Goal: Task Accomplishment & Management: Use online tool/utility

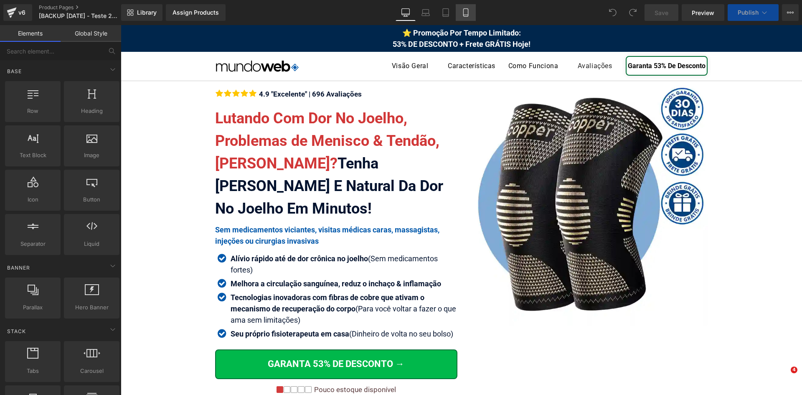
click at [463, 13] on icon at bounding box center [466, 12] width 8 height 8
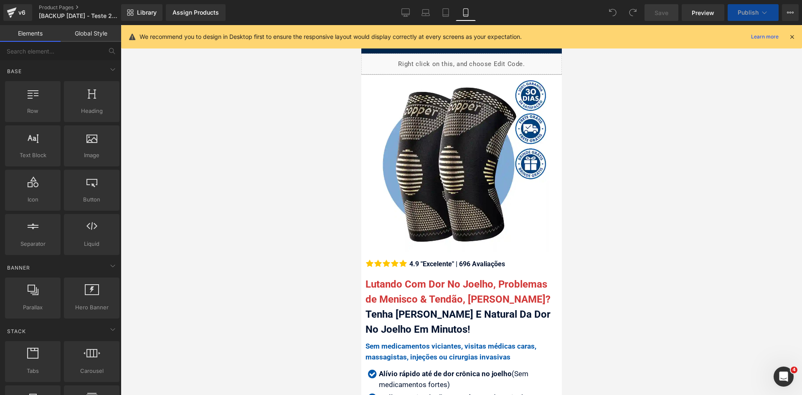
click at [793, 37] on icon at bounding box center [792, 37] width 8 height 8
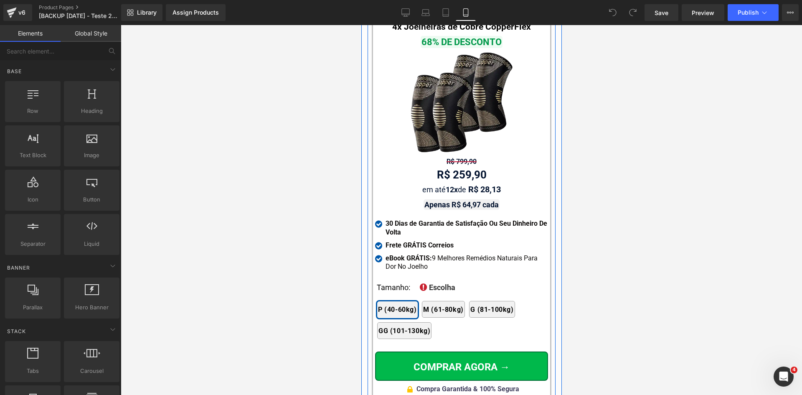
scroll to position [7746, 0]
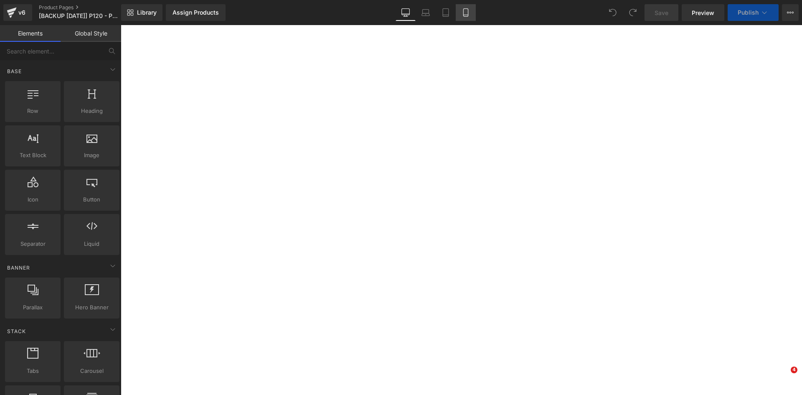
click at [463, 13] on icon at bounding box center [466, 12] width 8 height 8
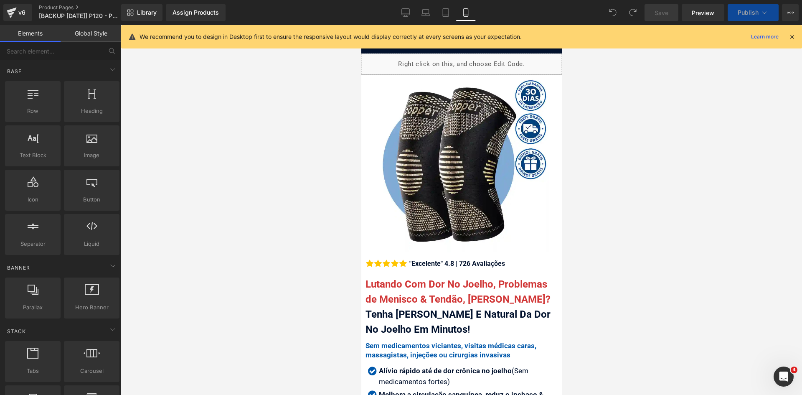
click at [789, 37] on icon at bounding box center [792, 37] width 8 height 8
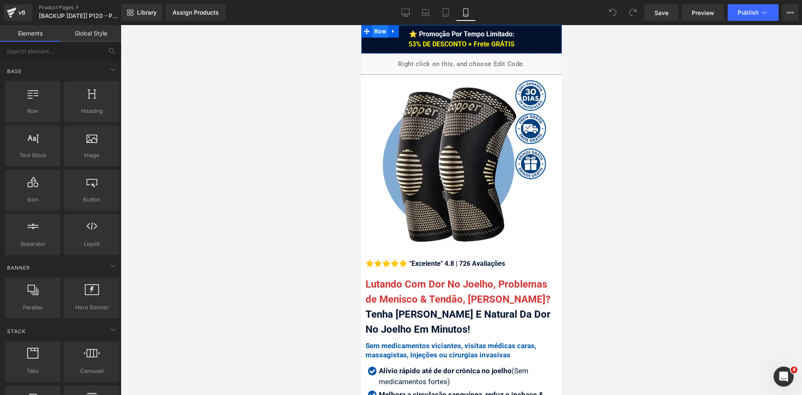
click at [375, 28] on span "Row" at bounding box center [380, 31] width 16 height 13
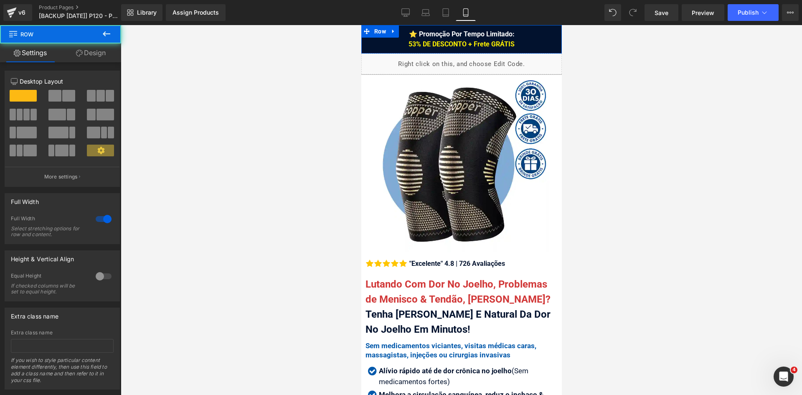
click at [101, 53] on link "Design" at bounding box center [91, 52] width 61 height 19
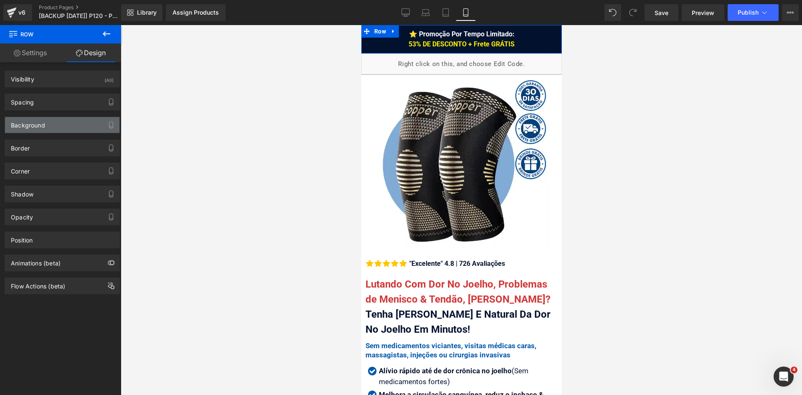
click at [52, 130] on div "Background" at bounding box center [62, 125] width 114 height 16
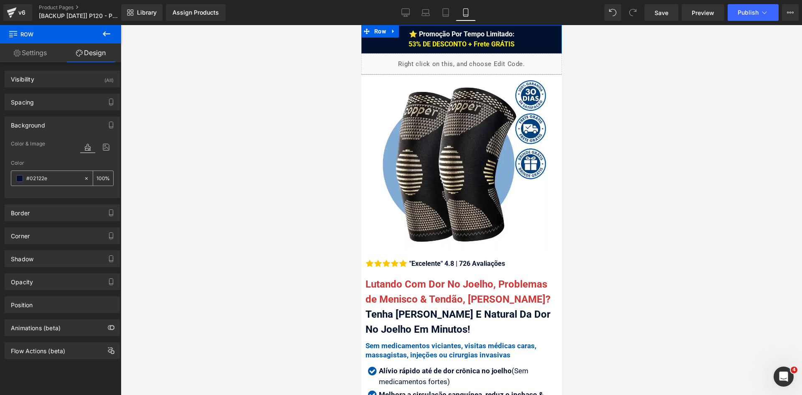
click at [62, 178] on input "text" at bounding box center [52, 178] width 53 height 9
type input "#02122e"
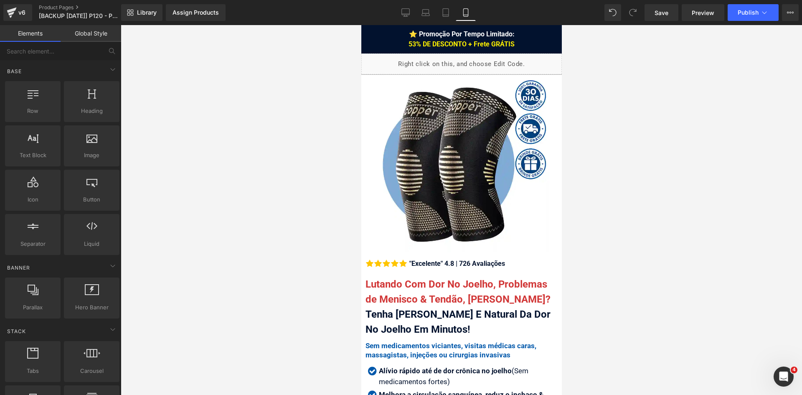
drag, startPoint x: 605, startPoint y: 74, endPoint x: 573, endPoint y: 56, distance: 36.1
click at [604, 74] on div at bounding box center [462, 210] width 682 height 370
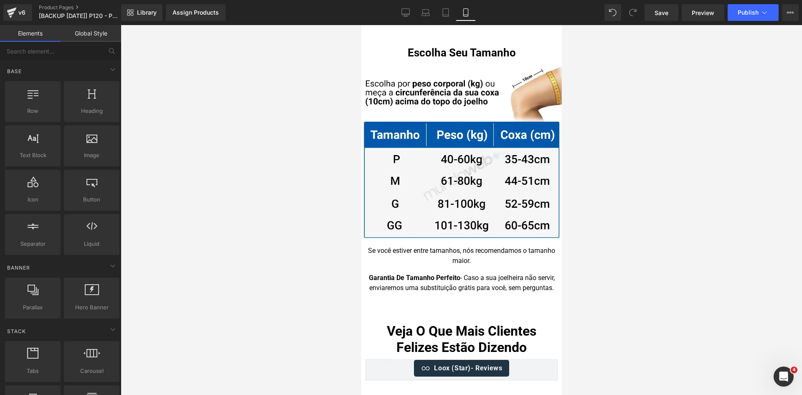
scroll to position [8356, 0]
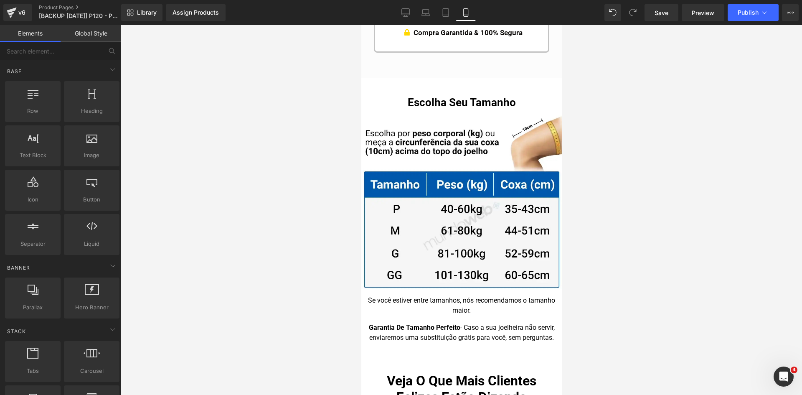
drag, startPoint x: 558, startPoint y: 300, endPoint x: 926, endPoint y: 344, distance: 370.0
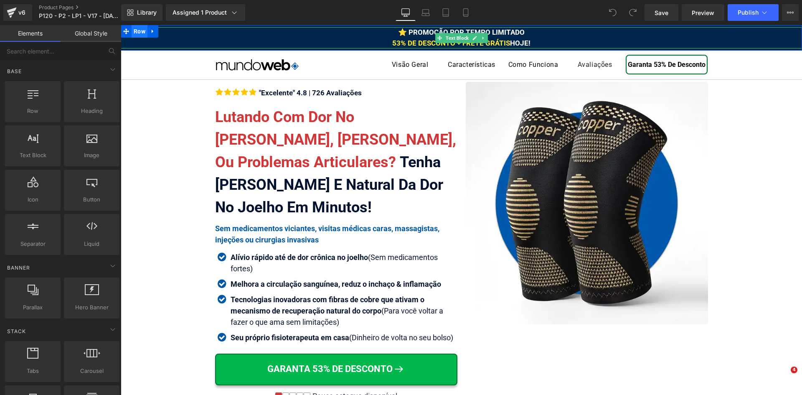
click at [133, 31] on span "Row" at bounding box center [140, 31] width 16 height 13
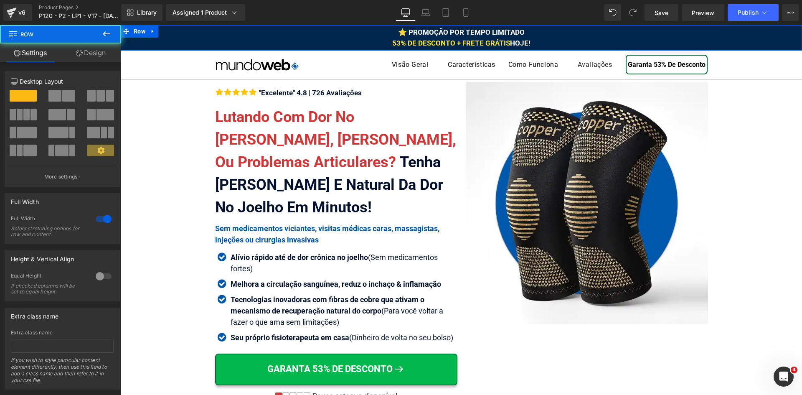
click at [97, 56] on link "Design" at bounding box center [91, 52] width 61 height 19
click at [0, 0] on div "Background" at bounding box center [0, 0] width 0 height 0
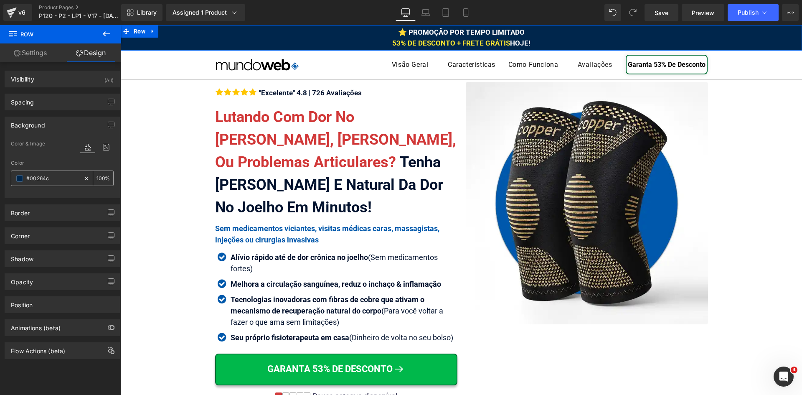
click at [56, 181] on input "text" at bounding box center [52, 178] width 53 height 9
paste input "2122e"
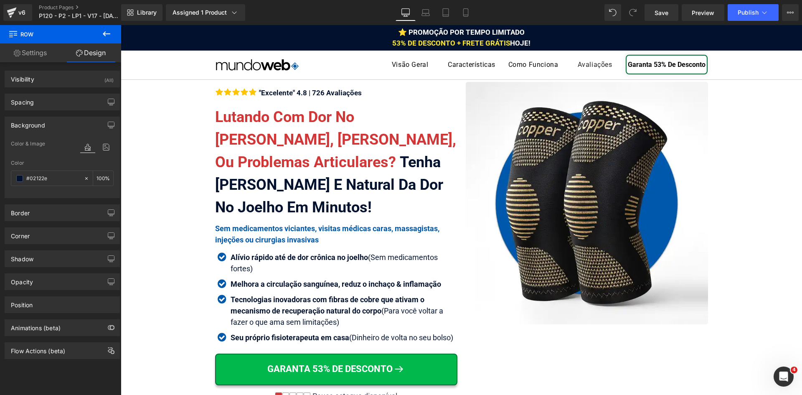
type input "#02122e"
click at [470, 15] on icon at bounding box center [466, 12] width 8 height 8
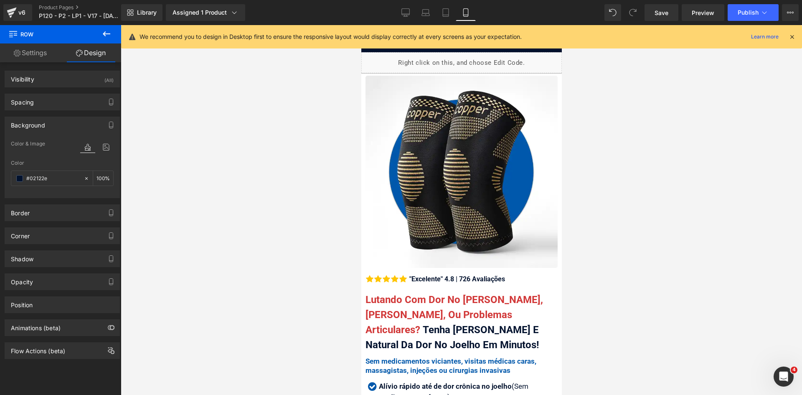
click at [789, 38] on icon at bounding box center [792, 37] width 8 height 8
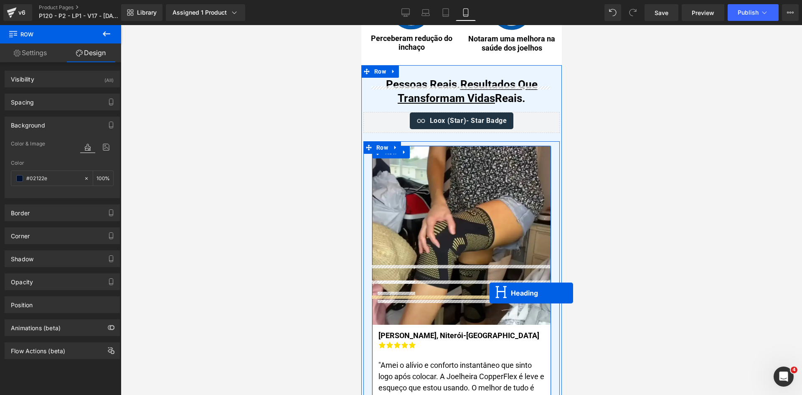
scroll to position [4795, 0]
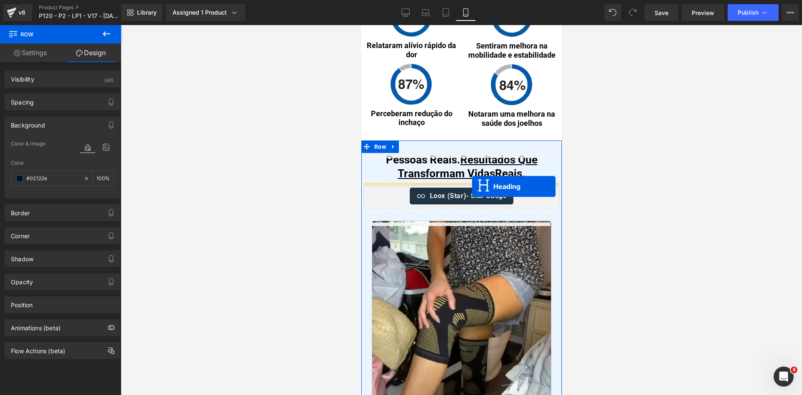
drag, startPoint x: 482, startPoint y: 207, endPoint x: 472, endPoint y: 186, distance: 23.2
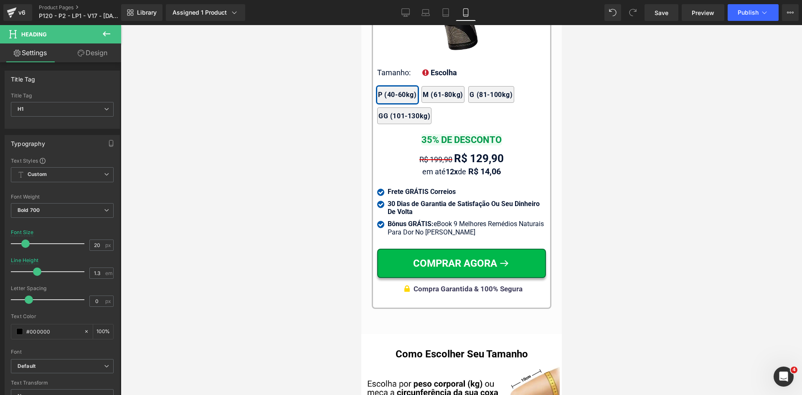
scroll to position [8233, 0]
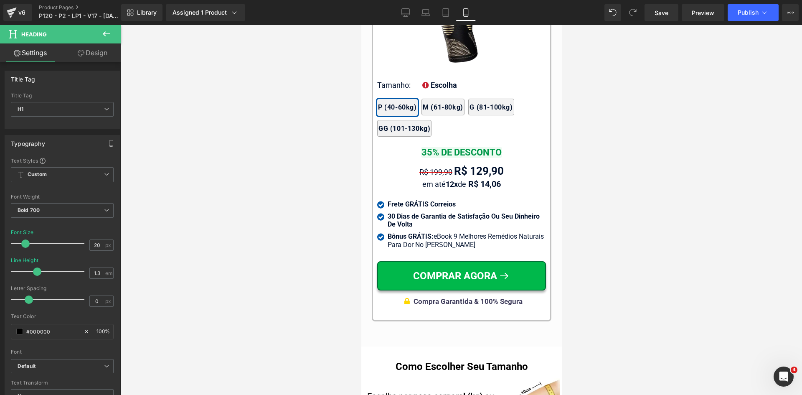
drag, startPoint x: 559, startPoint y: 202, endPoint x: 925, endPoint y: 343, distance: 392.0
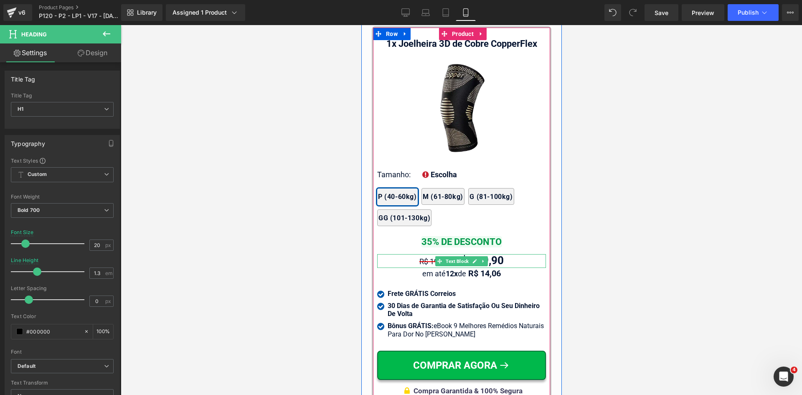
scroll to position [8108, 0]
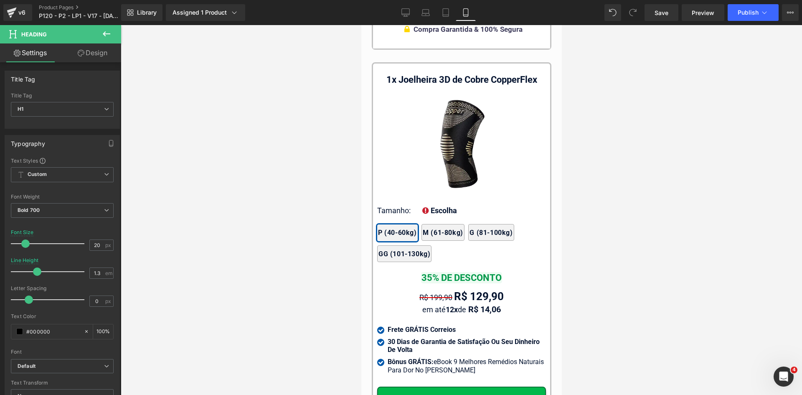
click at [659, 17] on span "Save" at bounding box center [662, 12] width 14 height 9
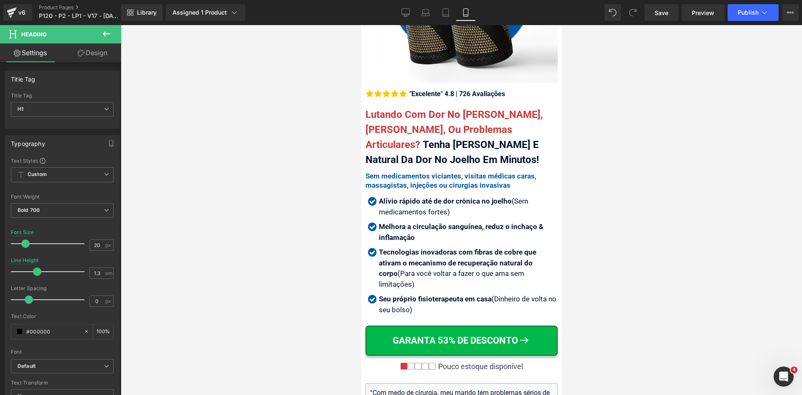
scroll to position [0, 0]
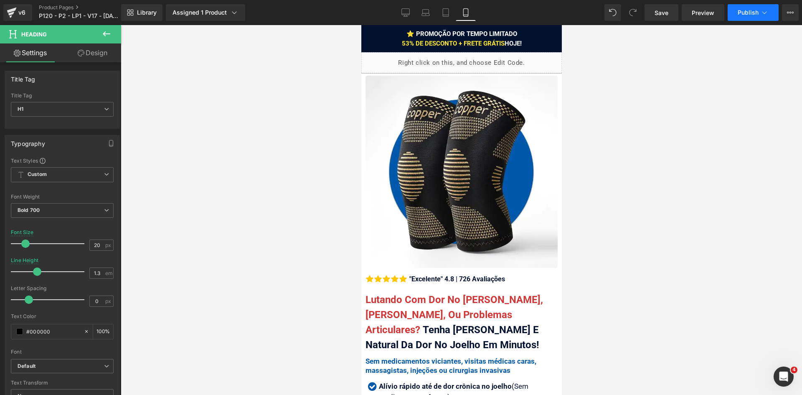
click at [765, 14] on icon at bounding box center [764, 12] width 8 height 8
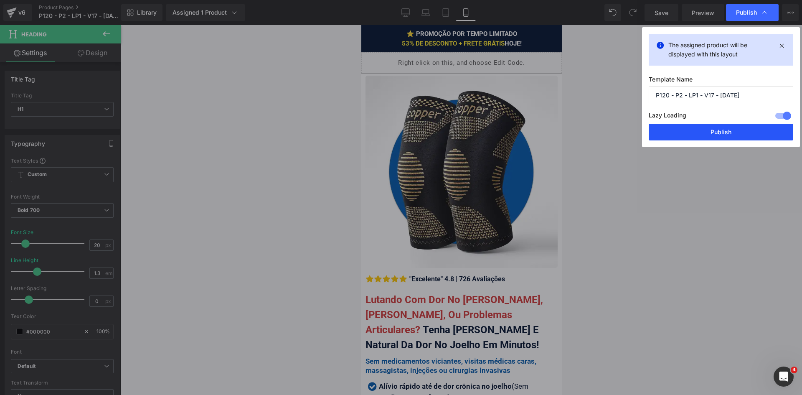
click at [722, 129] on button "Publish" at bounding box center [721, 132] width 145 height 17
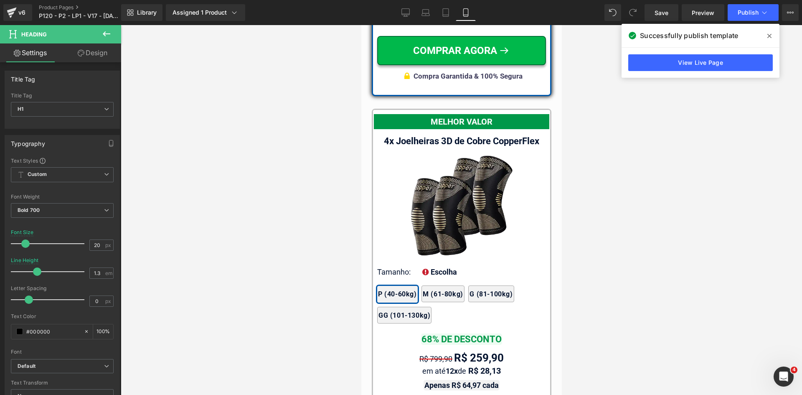
drag, startPoint x: 556, startPoint y: 36, endPoint x: 927, endPoint y: 317, distance: 465.9
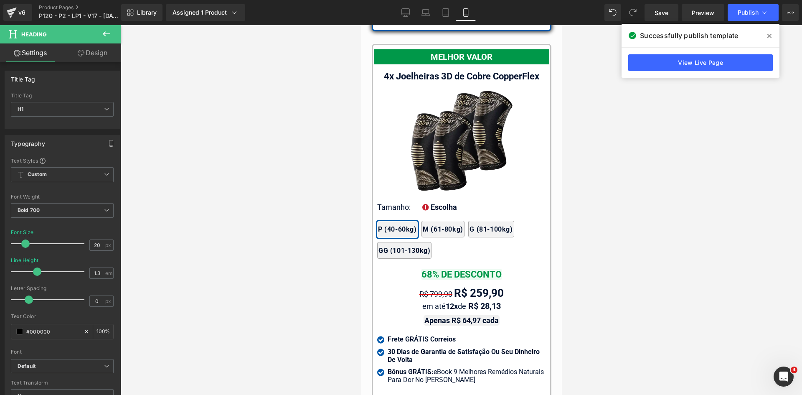
scroll to position [7803, 0]
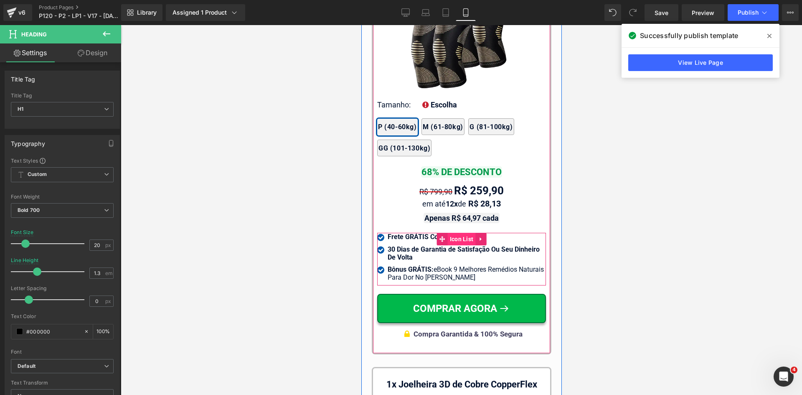
click at [455, 235] on span "Icon List" at bounding box center [462, 239] width 28 height 13
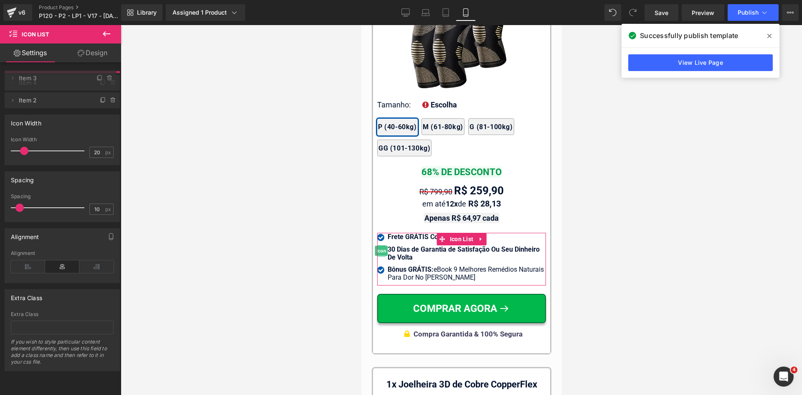
drag, startPoint x: 48, startPoint y: 99, endPoint x: 50, endPoint y: 79, distance: 20.1
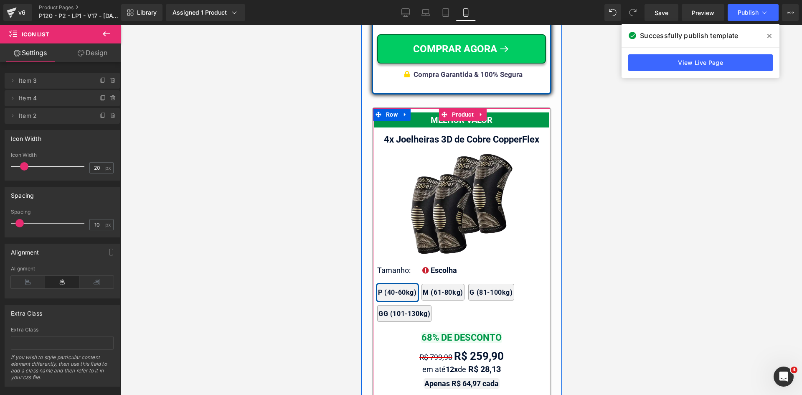
scroll to position [7469, 0]
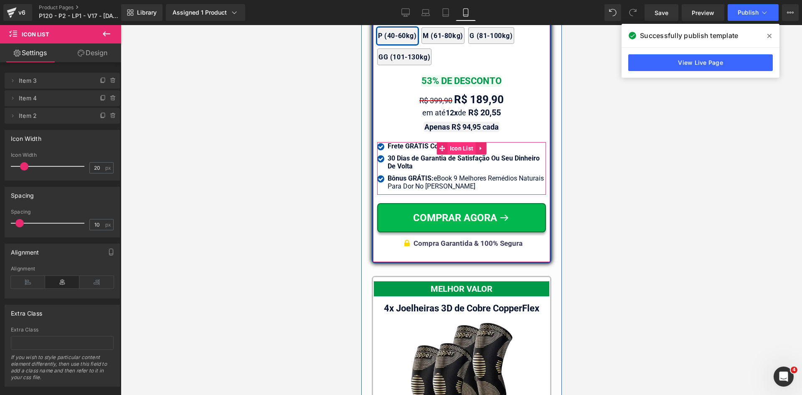
click at [458, 142] on span "Icon List" at bounding box center [462, 148] width 28 height 13
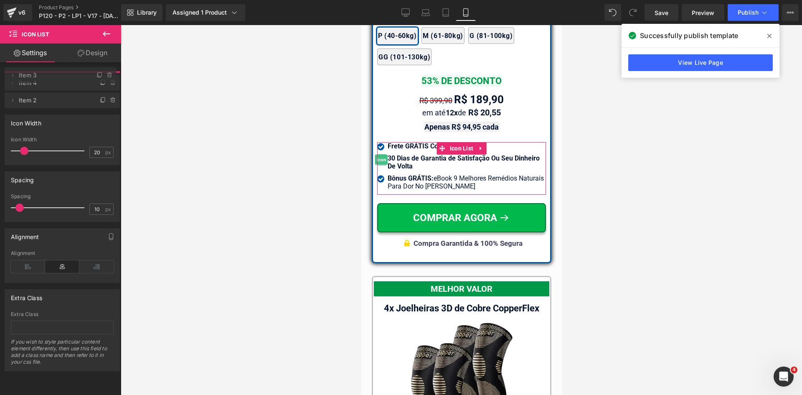
drag, startPoint x: 64, startPoint y: 100, endPoint x: 61, endPoint y: 77, distance: 23.2
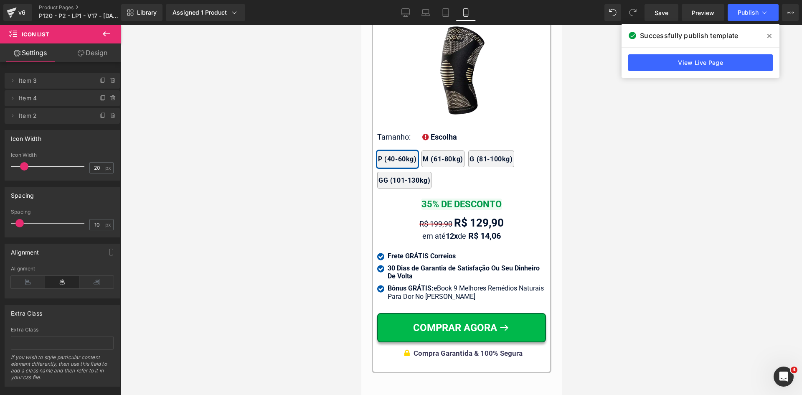
scroll to position [8221, 0]
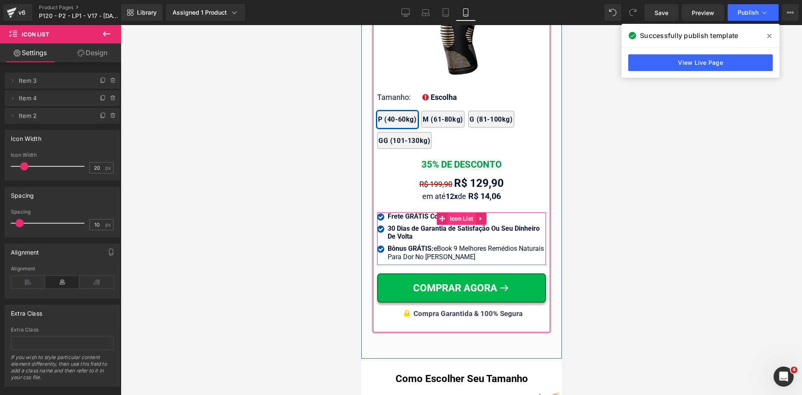
click at [460, 214] on span "Icon List" at bounding box center [462, 218] width 28 height 13
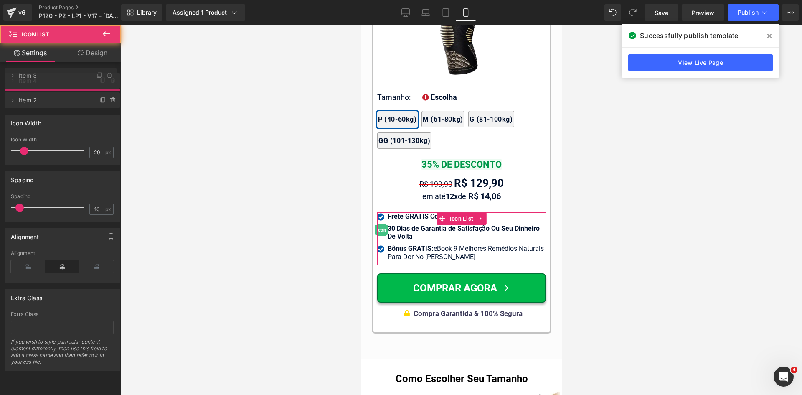
drag, startPoint x: 76, startPoint y: 102, endPoint x: 213, endPoint y: 97, distance: 137.1
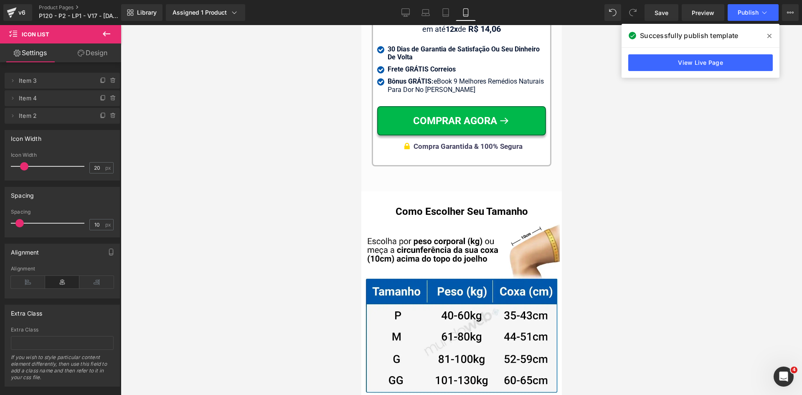
scroll to position [8179, 0]
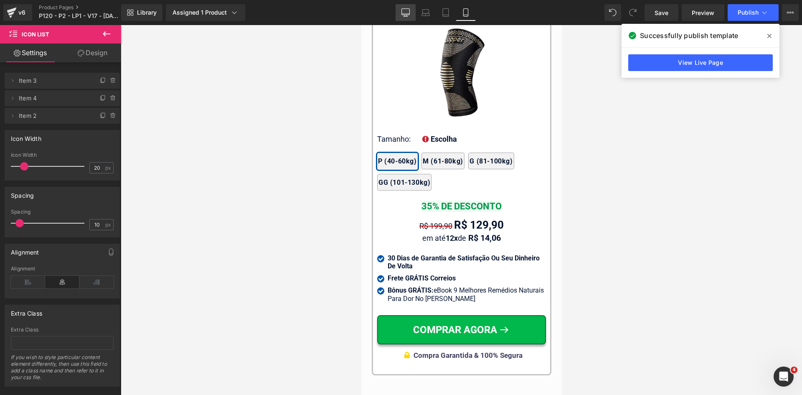
click at [403, 13] on icon at bounding box center [406, 12] width 8 height 8
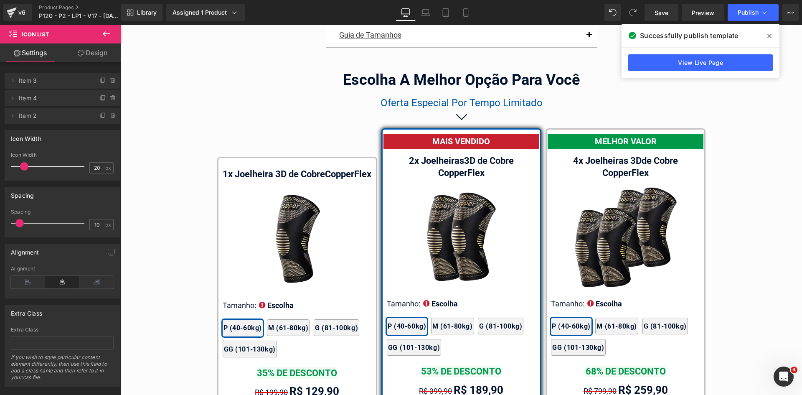
scroll to position [4955, 0]
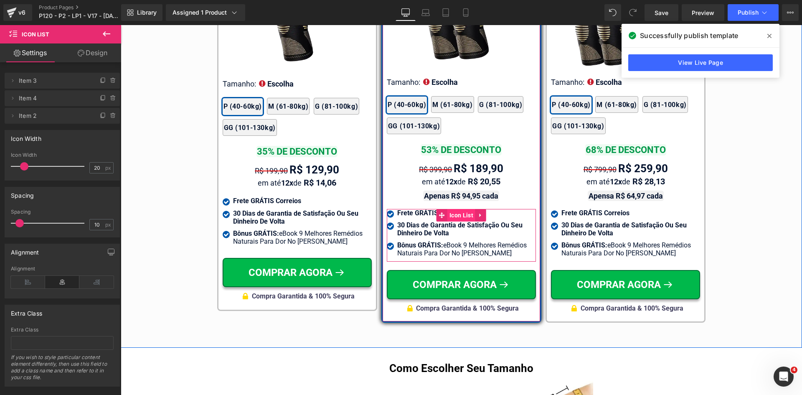
click at [463, 209] on span "Icon List" at bounding box center [462, 215] width 28 height 13
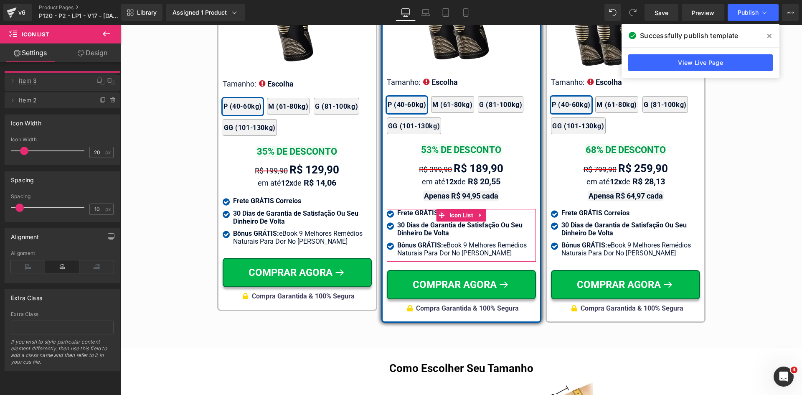
drag, startPoint x: 53, startPoint y: 95, endPoint x: 27, endPoint y: 99, distance: 25.8
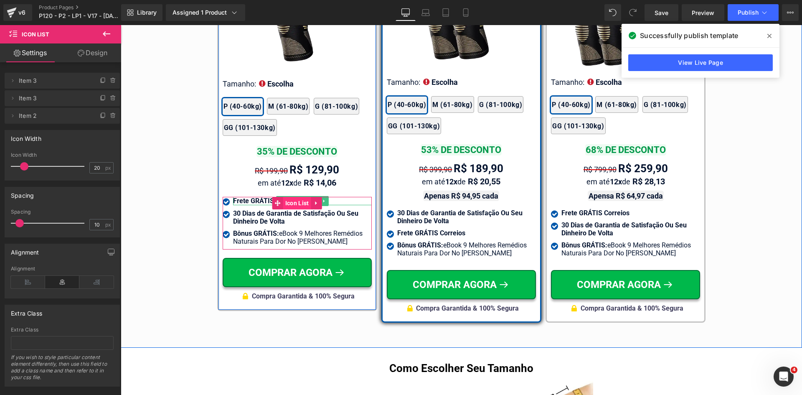
click at [298, 203] on span "Icon List" at bounding box center [297, 203] width 28 height 13
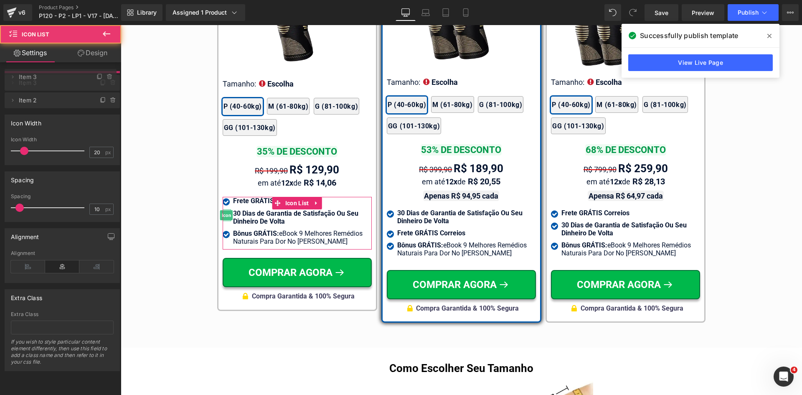
drag, startPoint x: 73, startPoint y: 99, endPoint x: 119, endPoint y: 93, distance: 46.4
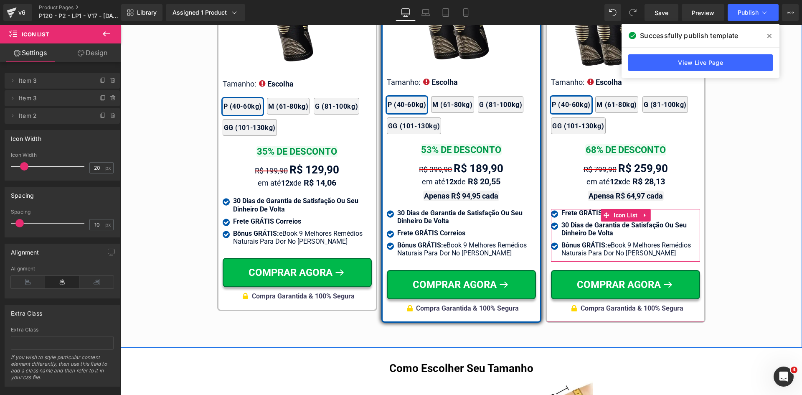
click at [623, 209] on span "Icon List" at bounding box center [626, 215] width 28 height 13
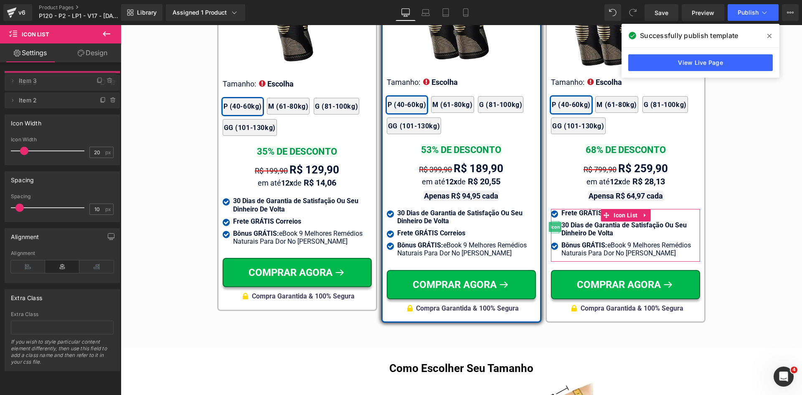
drag, startPoint x: 36, startPoint y: 99, endPoint x: 93, endPoint y: 97, distance: 57.3
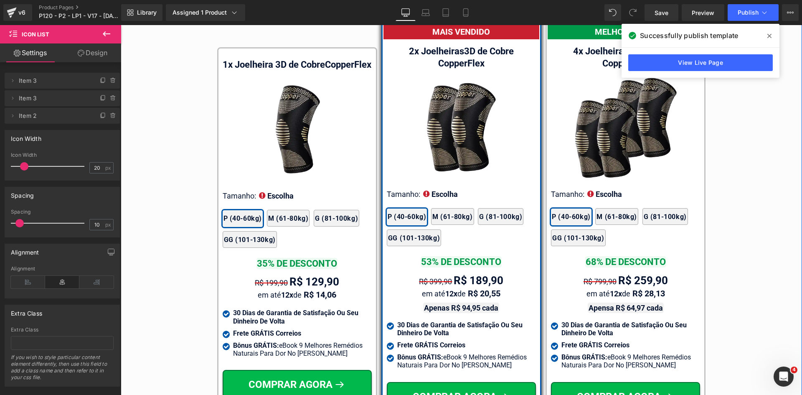
scroll to position [4829, 0]
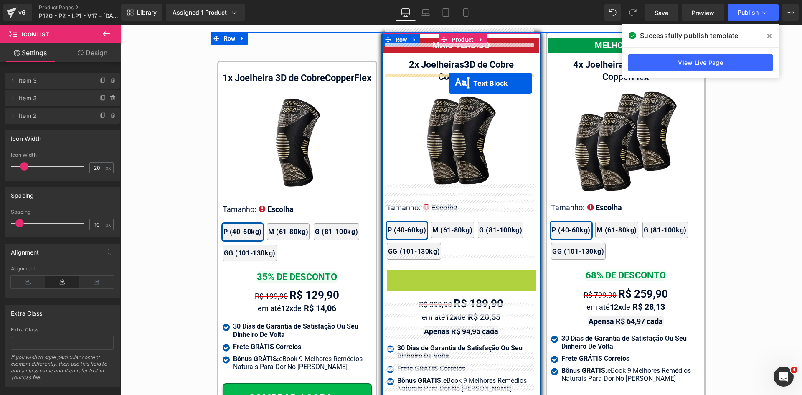
drag, startPoint x: 457, startPoint y: 266, endPoint x: 449, endPoint y: 83, distance: 182.8
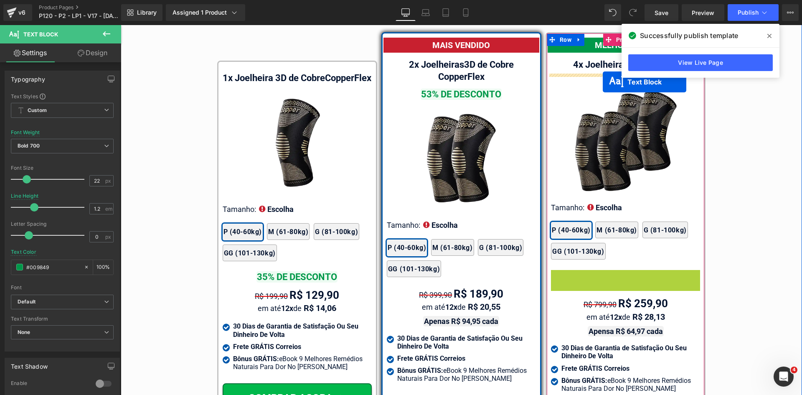
drag, startPoint x: 624, startPoint y: 266, endPoint x: 602, endPoint y: 81, distance: 186.4
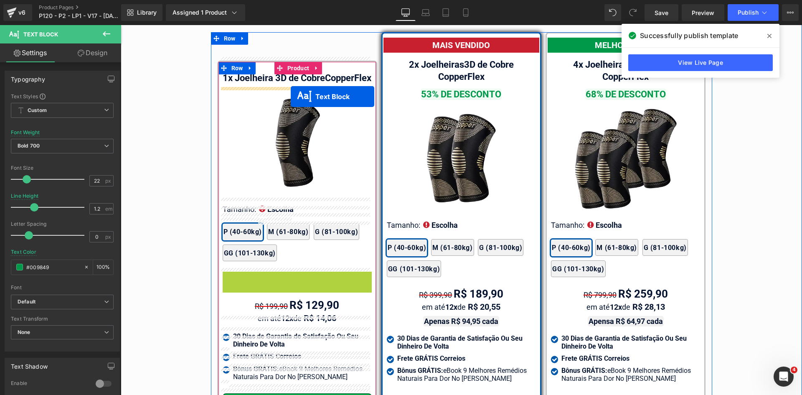
drag, startPoint x: 297, startPoint y: 69, endPoint x: 291, endPoint y: 97, distance: 28.7
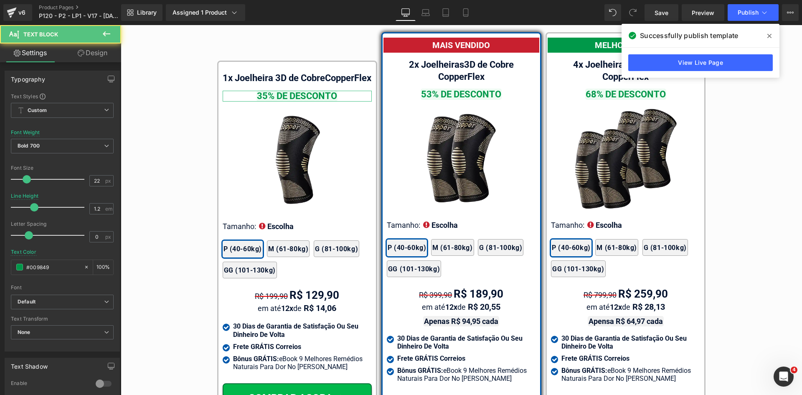
click at [90, 50] on link "Design" at bounding box center [92, 52] width 61 height 19
click at [0, 0] on div "Spacing" at bounding box center [0, 0] width 0 height 0
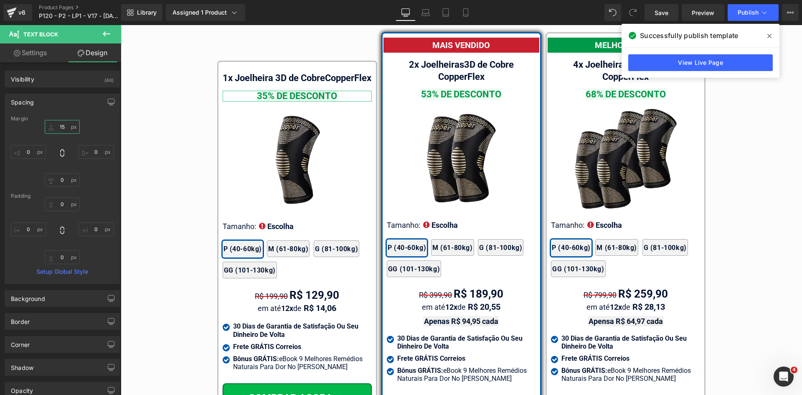
click at [62, 130] on input "text" at bounding box center [62, 127] width 35 height 14
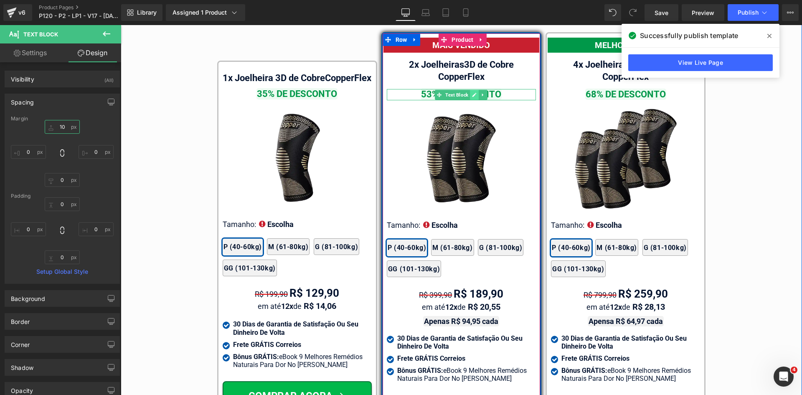
type input "10"
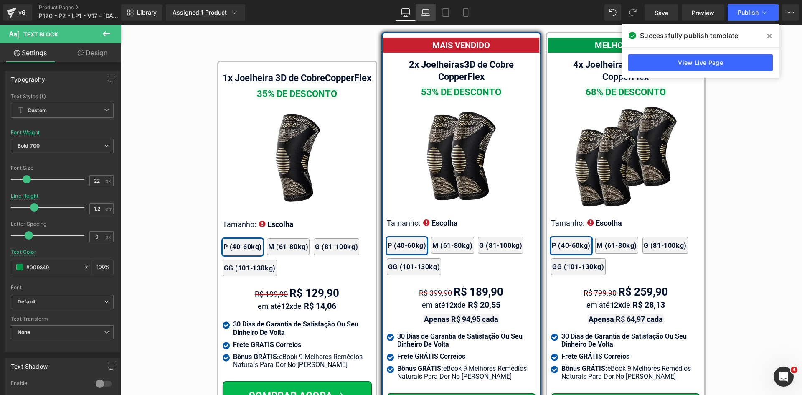
click at [424, 15] on icon at bounding box center [426, 14] width 8 height 3
click at [90, 53] on link "Design" at bounding box center [92, 52] width 61 height 19
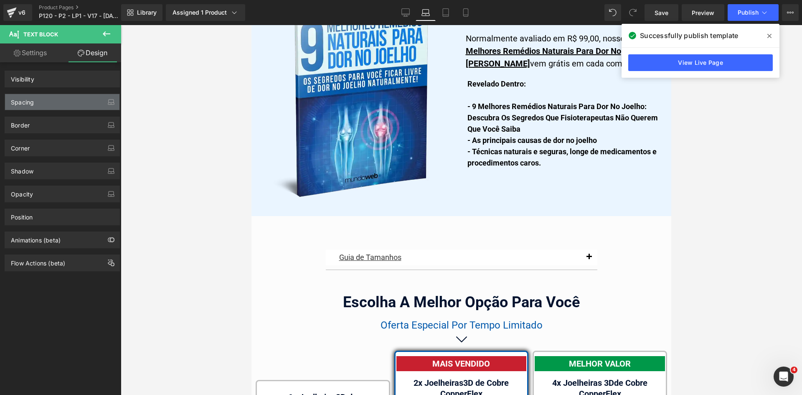
click at [38, 100] on div "Spacing" at bounding box center [62, 102] width 114 height 16
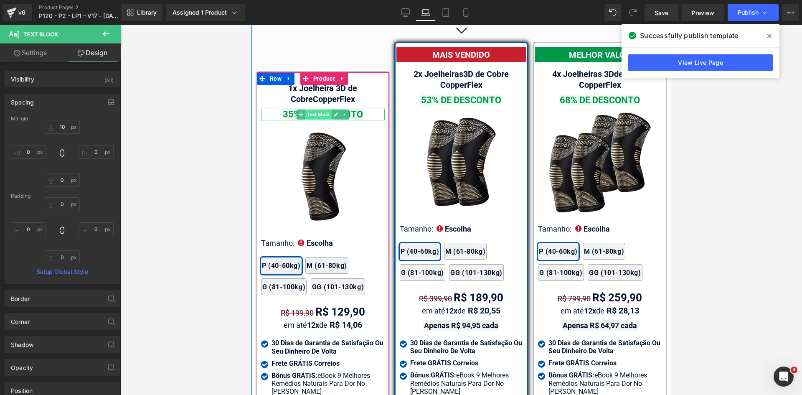
click at [319, 109] on span "Text Block" at bounding box center [318, 114] width 26 height 10
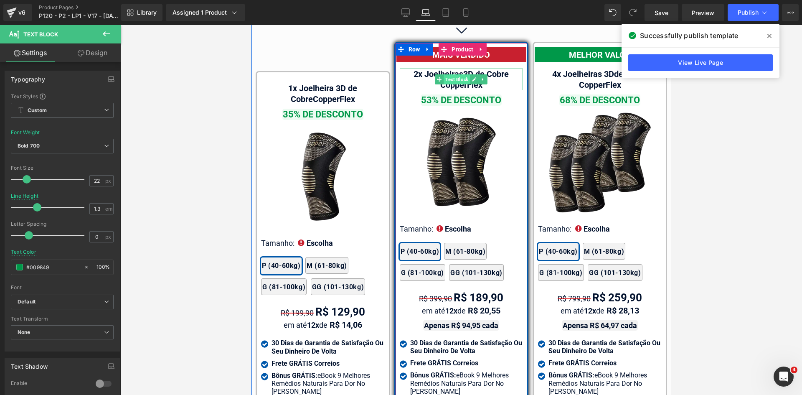
click at [448, 74] on span "Text Block" at bounding box center [457, 79] width 26 height 10
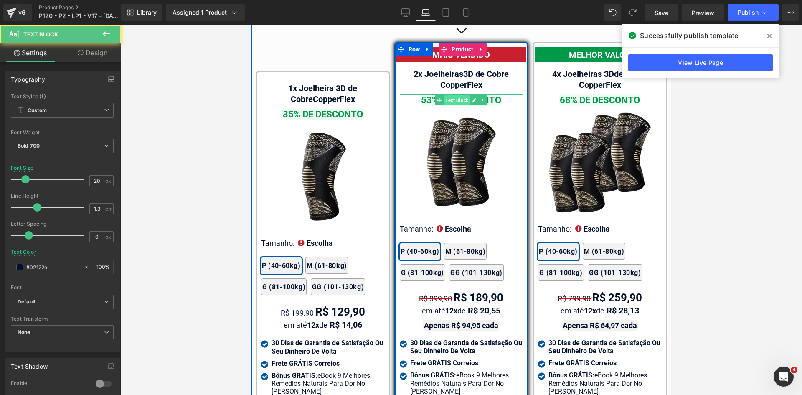
click at [452, 95] on span "Text Block" at bounding box center [457, 100] width 26 height 10
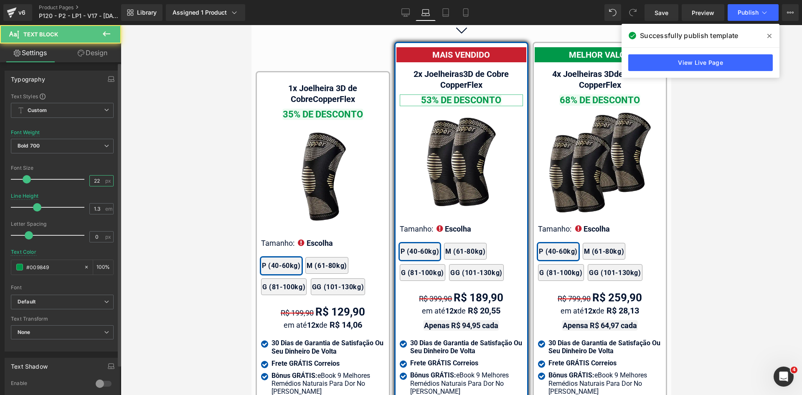
drag, startPoint x: 97, startPoint y: 181, endPoint x: 103, endPoint y: 181, distance: 5.4
click at [103, 181] on div "22 px" at bounding box center [101, 180] width 24 height 11
click at [91, 178] on input "00" at bounding box center [97, 180] width 15 height 10
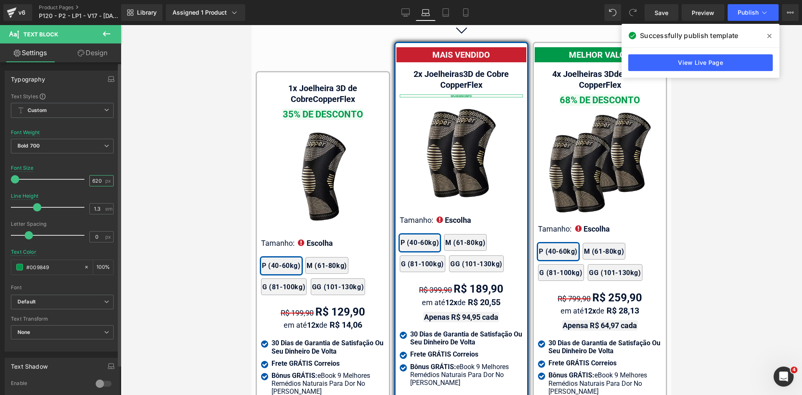
click at [95, 179] on input "620" at bounding box center [97, 180] width 15 height 10
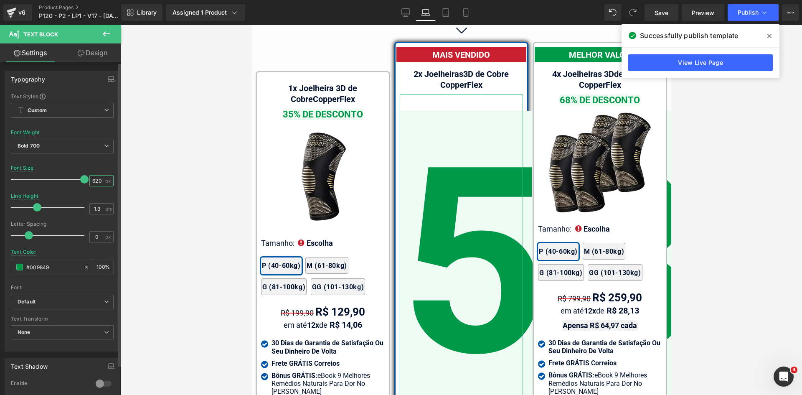
click at [95, 179] on input "620" at bounding box center [97, 180] width 15 height 10
type input "20"
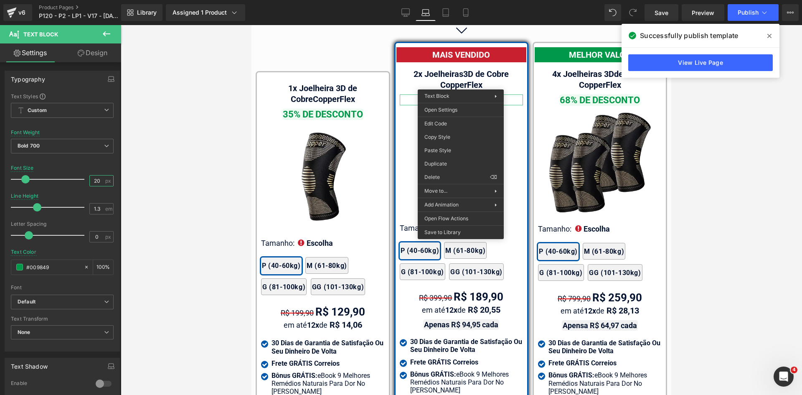
drag, startPoint x: 700, startPoint y: 161, endPoint x: 576, endPoint y: 100, distance: 137.9
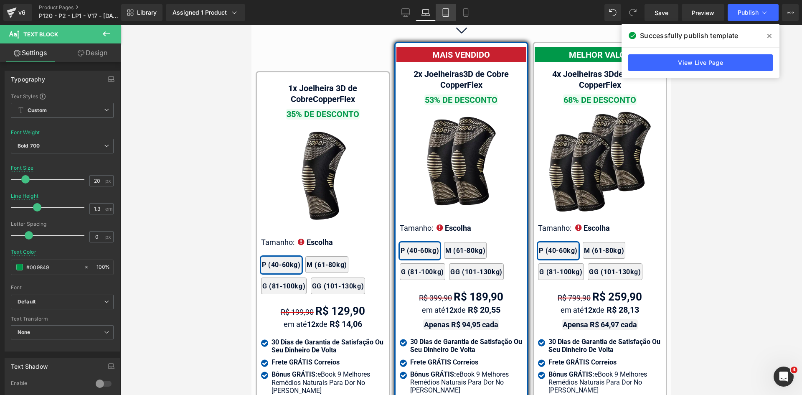
click at [447, 10] on icon at bounding box center [446, 12] width 8 height 8
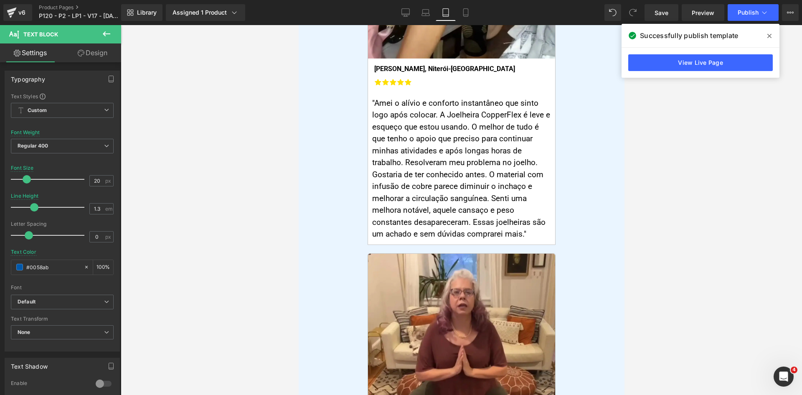
scroll to position [0, 0]
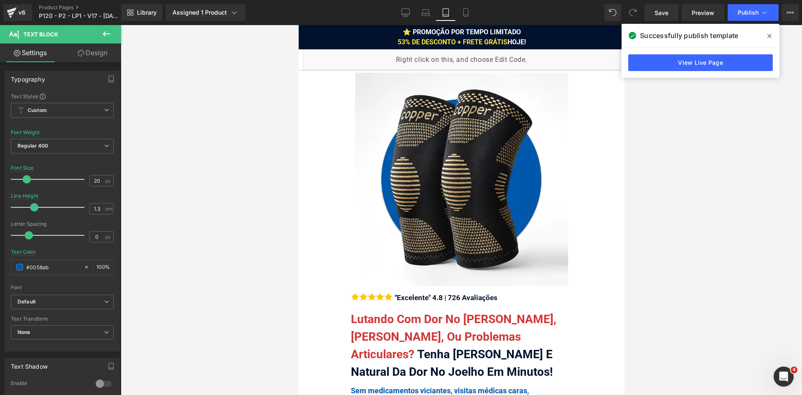
click at [767, 34] on span at bounding box center [769, 35] width 13 height 13
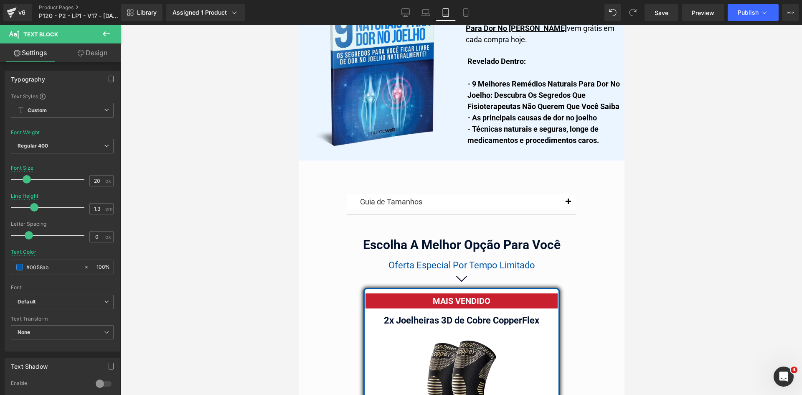
drag, startPoint x: 623, startPoint y: 41, endPoint x: 927, endPoint y: 308, distance: 404.5
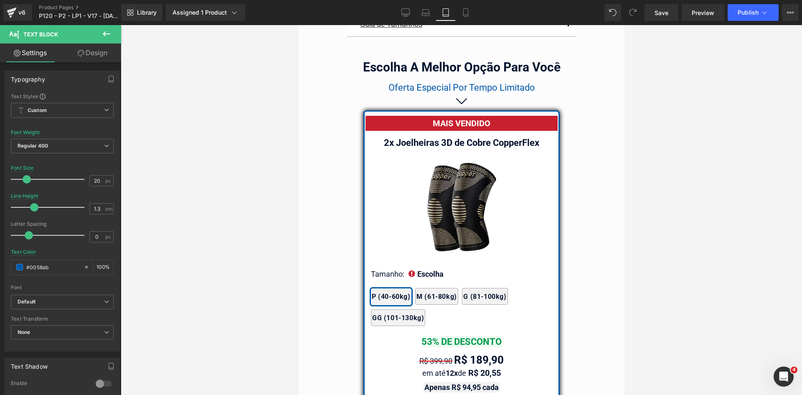
scroll to position [7059, 0]
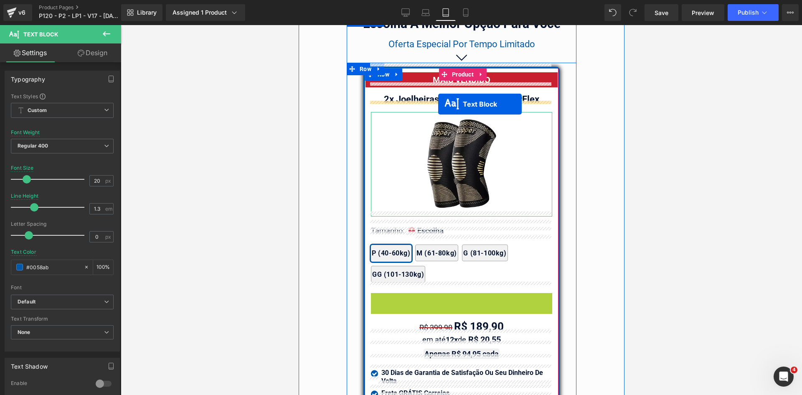
drag, startPoint x: 442, startPoint y: 127, endPoint x: 438, endPoint y: 104, distance: 23.3
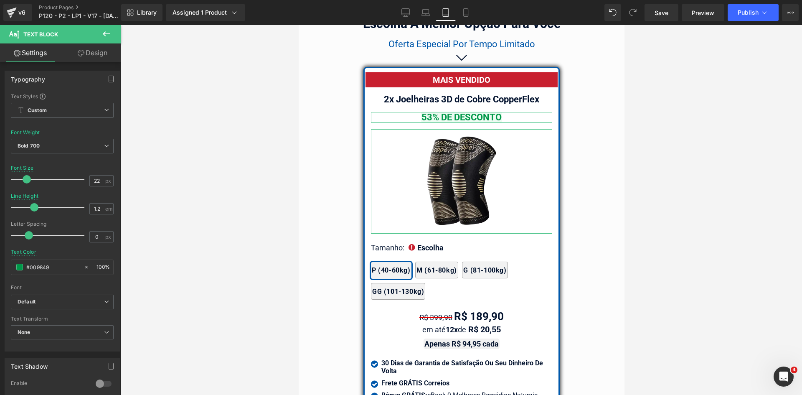
drag, startPoint x: 95, startPoint y: 55, endPoint x: 45, endPoint y: 110, distance: 74.9
click at [95, 55] on link "Design" at bounding box center [92, 52] width 61 height 19
click at [0, 0] on div "Spacing" at bounding box center [0, 0] width 0 height 0
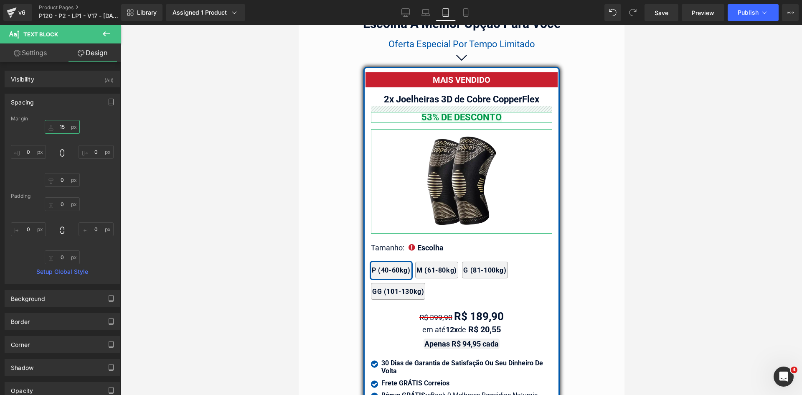
click at [56, 129] on input "text" at bounding box center [62, 127] width 35 height 14
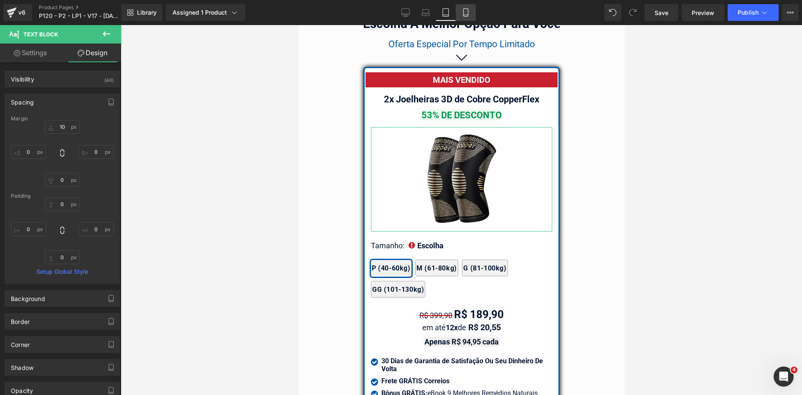
click at [461, 15] on link "Mobile" at bounding box center [466, 12] width 20 height 17
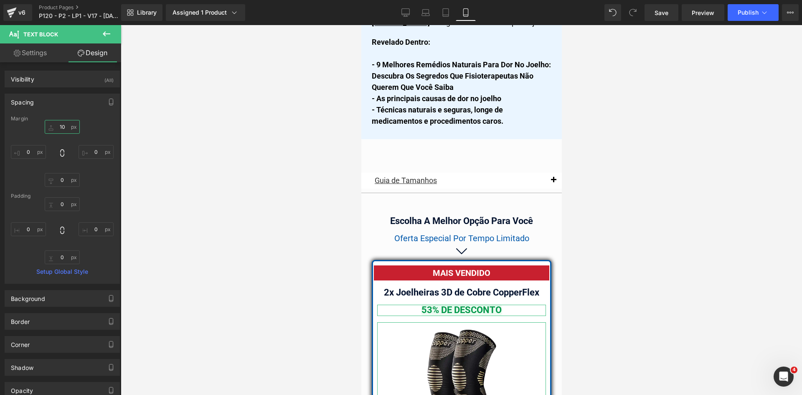
scroll to position [7254, 0]
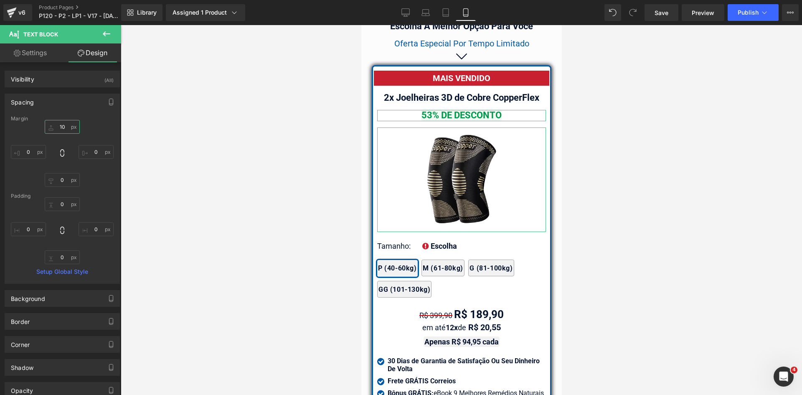
click at [62, 128] on input "10" at bounding box center [62, 127] width 35 height 14
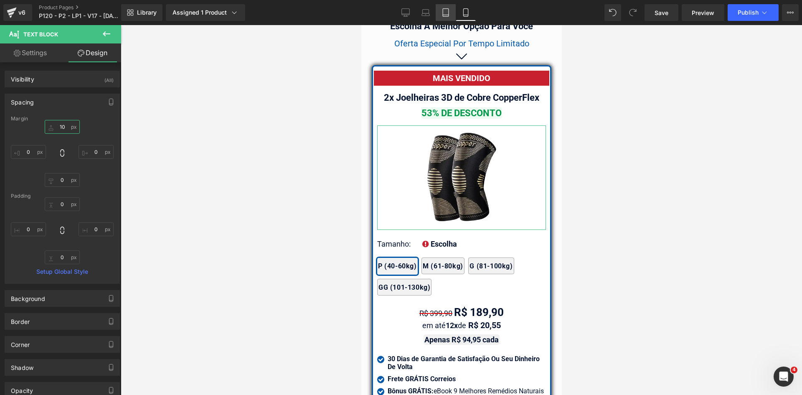
type input "10"
drag, startPoint x: 449, startPoint y: 12, endPoint x: 153, endPoint y: 84, distance: 304.9
click at [449, 12] on icon at bounding box center [446, 12] width 8 height 8
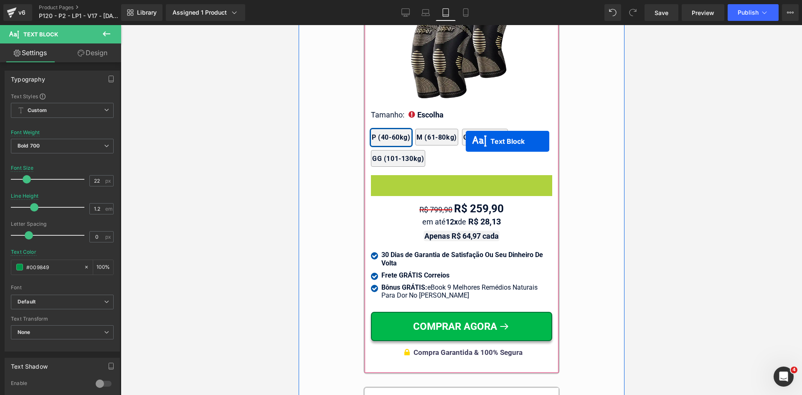
scroll to position [7437, 0]
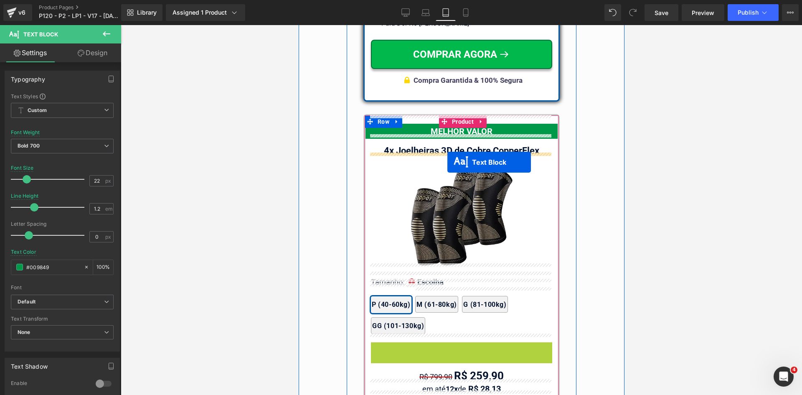
drag, startPoint x: 458, startPoint y: 156, endPoint x: 447, endPoint y: 162, distance: 12.3
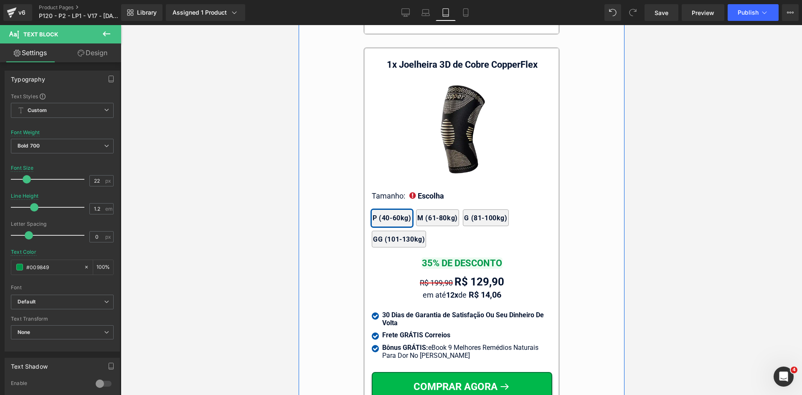
scroll to position [7939, 0]
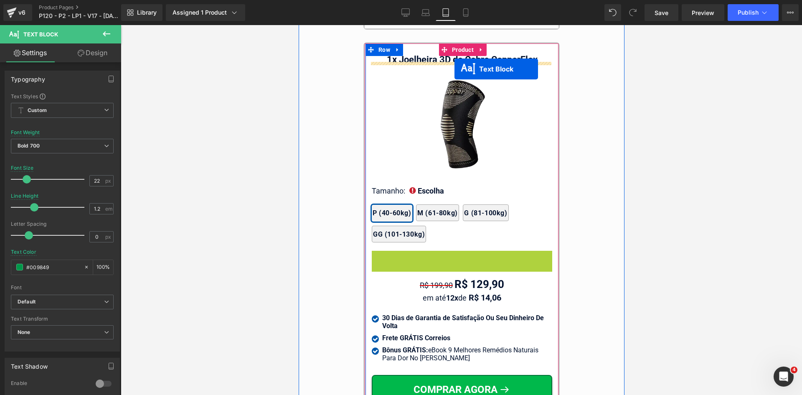
drag, startPoint x: 463, startPoint y: 92, endPoint x: 454, endPoint y: 69, distance: 24.2
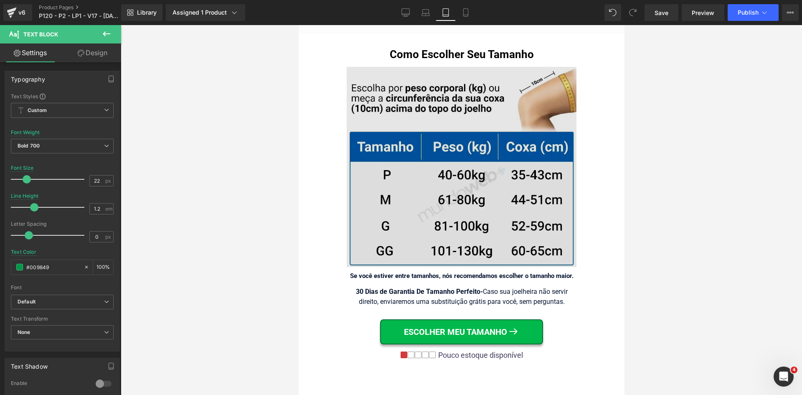
scroll to position [8398, 0]
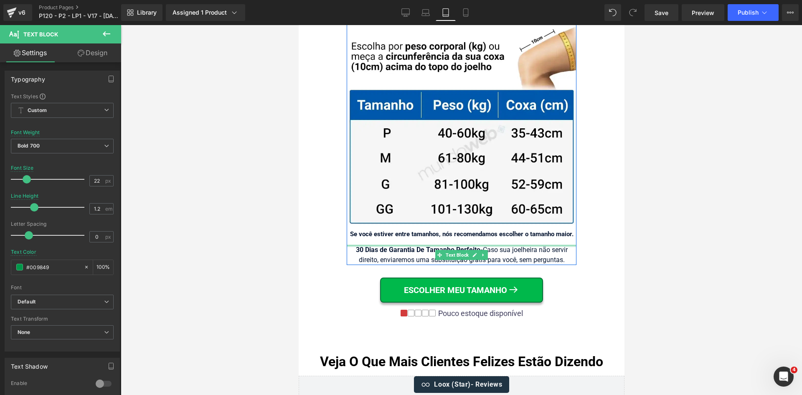
click at [496, 247] on div "30 Dias de Garantia De Tamanho Perfeito - Caso sua joelheira não servir direito…" at bounding box center [461, 255] width 230 height 20
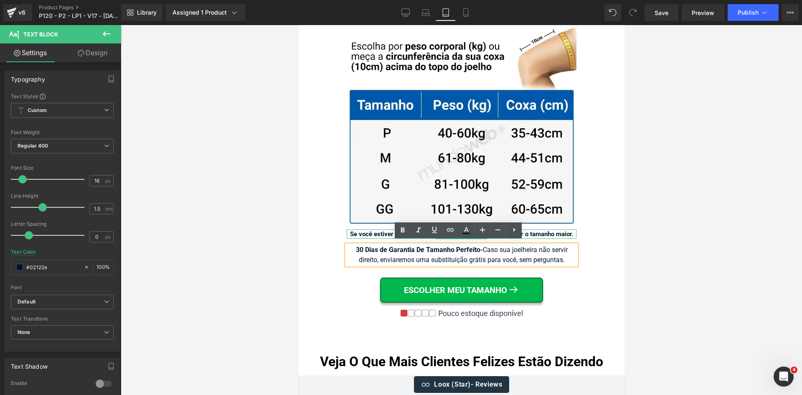
click at [531, 231] on strong "Se você estiver entre tamanhos, nós recomendamos escolher o tamanho maior." at bounding box center [462, 234] width 224 height 8
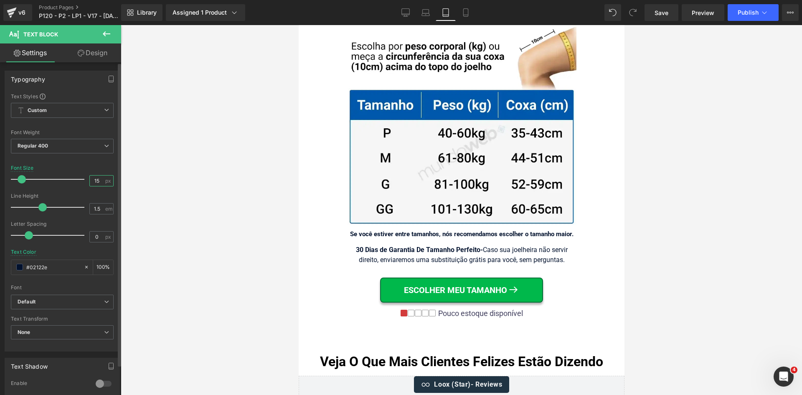
click at [99, 179] on input "15" at bounding box center [97, 180] width 15 height 10
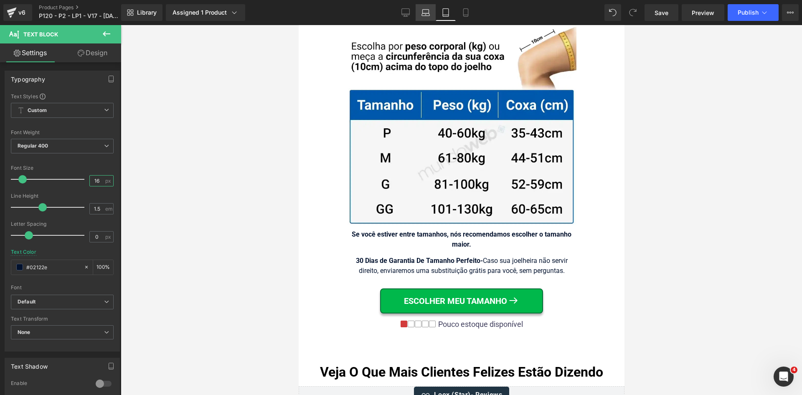
type input "16"
click at [422, 12] on icon at bounding box center [426, 12] width 8 height 8
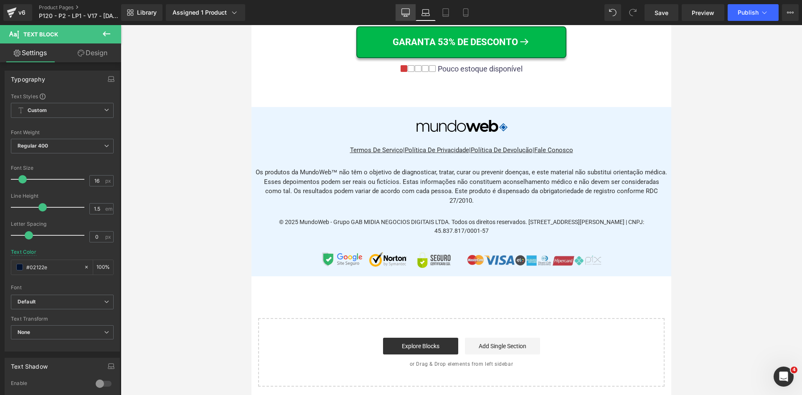
scroll to position [5636, 0]
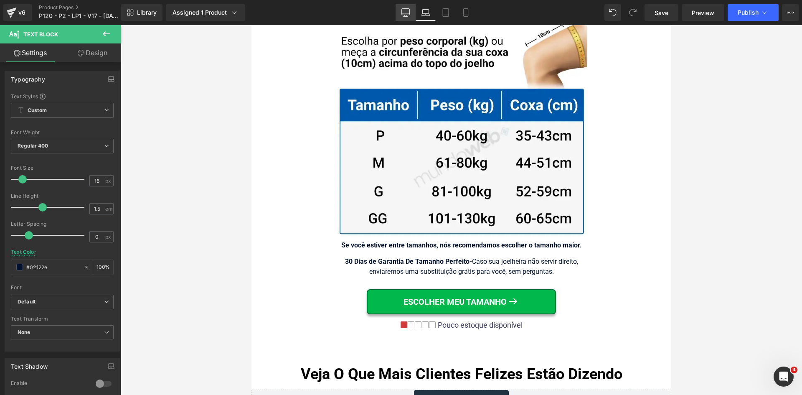
click at [406, 15] on icon at bounding box center [406, 12] width 8 height 6
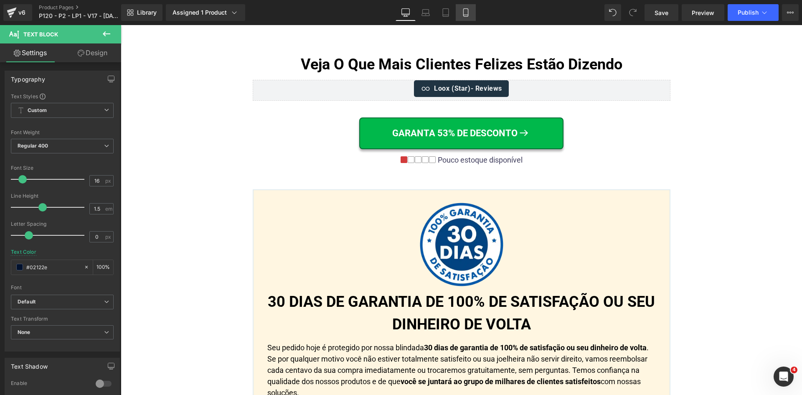
click at [463, 13] on icon at bounding box center [466, 12] width 8 height 8
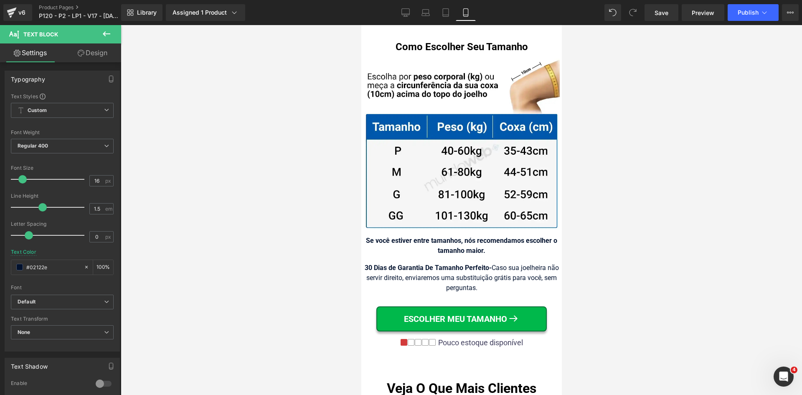
scroll to position [8546, 0]
click at [753, 14] on span "Publish" at bounding box center [748, 12] width 21 height 7
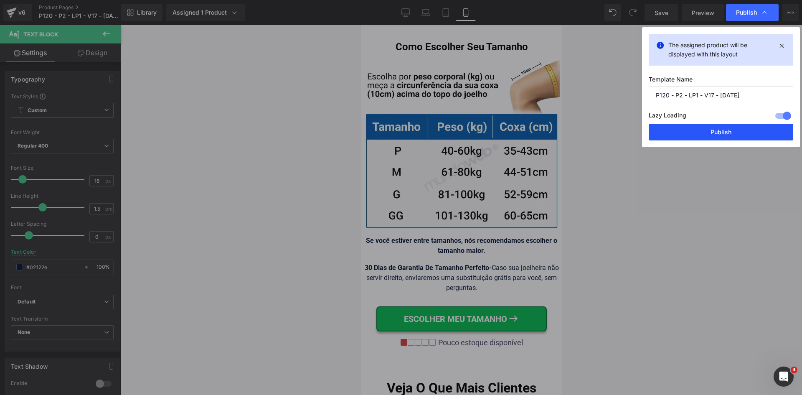
click at [737, 131] on button "Publish" at bounding box center [721, 132] width 145 height 17
